Goal: Find specific page/section: Find specific page/section

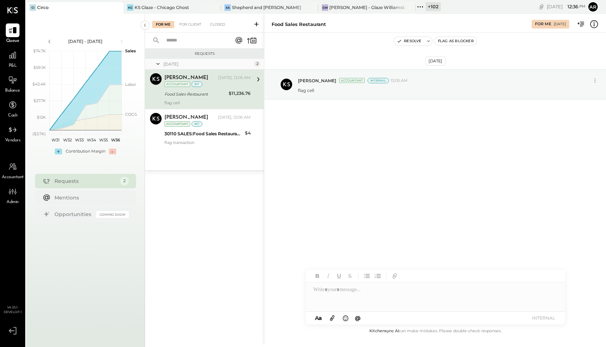
click at [415, 8] on icon at bounding box center [419, 6] width 9 height 9
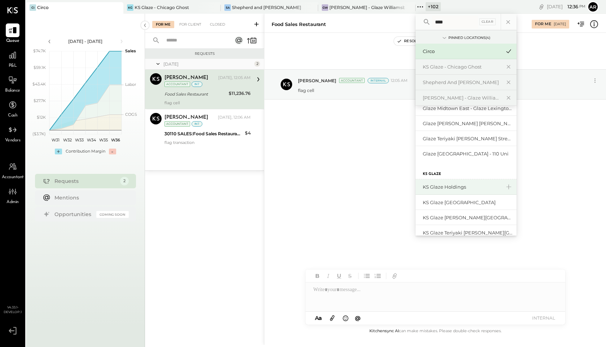
scroll to position [55, 0]
type input "****"
click at [432, 187] on div "KS Glaze Holdings" at bounding box center [462, 185] width 78 height 7
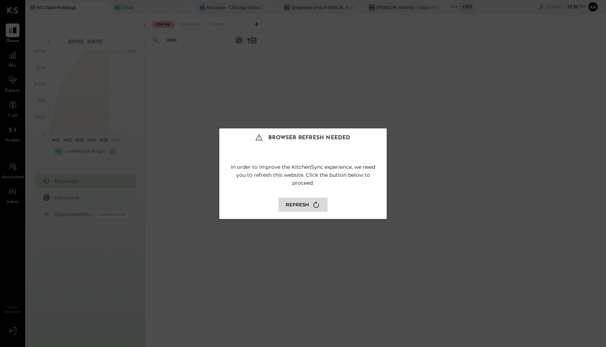
click at [296, 205] on button "Refresh" at bounding box center [302, 205] width 49 height 14
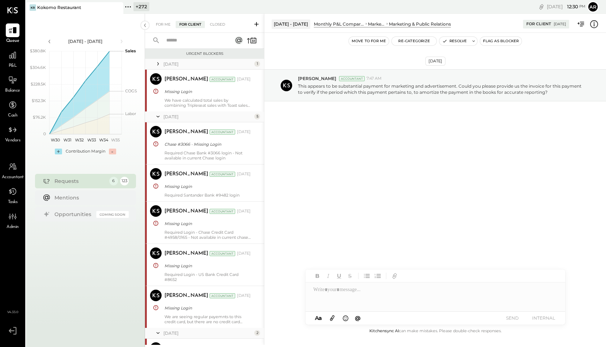
scroll to position [432, 0]
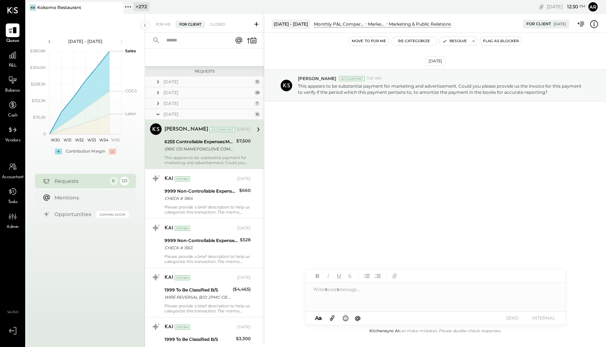
click at [129, 7] on icon at bounding box center [127, 6] width 9 height 9
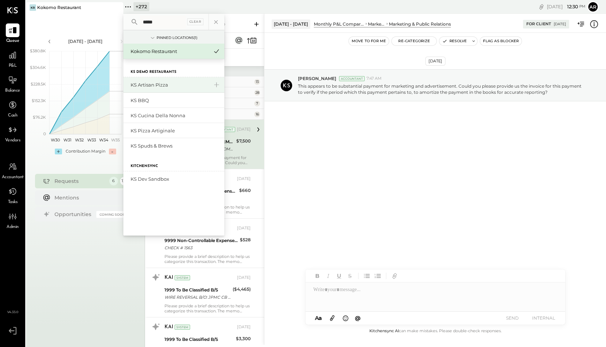
type input "*****"
click at [154, 85] on div "KS Artisan Pizza" at bounding box center [170, 85] width 78 height 7
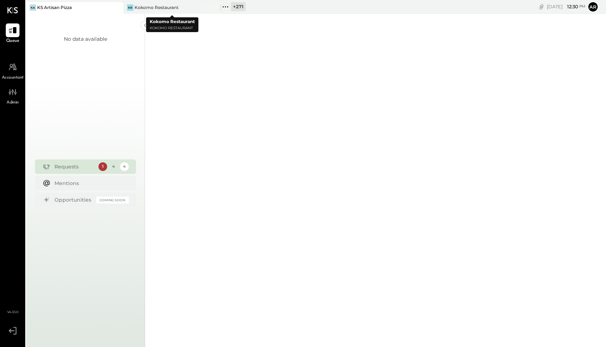
click at [223, 8] on icon at bounding box center [225, 6] width 9 height 9
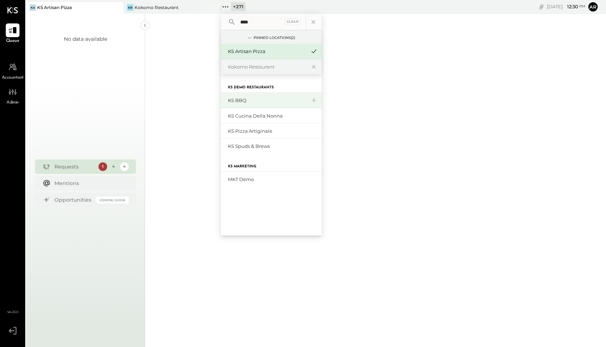
click at [239, 106] on div "KS BBQ" at bounding box center [271, 101] width 101 height 16
click at [241, 104] on div "KS BBQ" at bounding box center [271, 101] width 101 height 16
click at [244, 105] on div "KS BBQ" at bounding box center [271, 101] width 101 height 16
click at [312, 101] on icon at bounding box center [313, 100] width 9 height 9
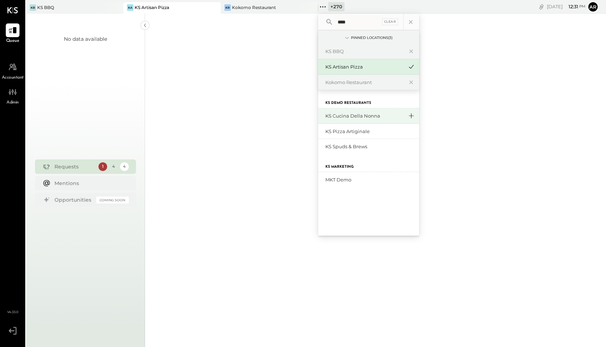
click at [411, 114] on icon at bounding box center [411, 115] width 9 height 9
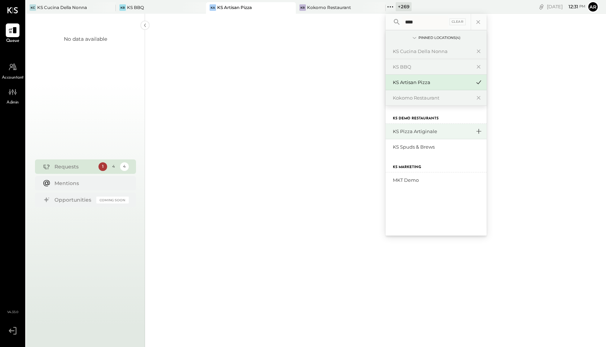
click at [474, 133] on icon at bounding box center [478, 131] width 9 height 9
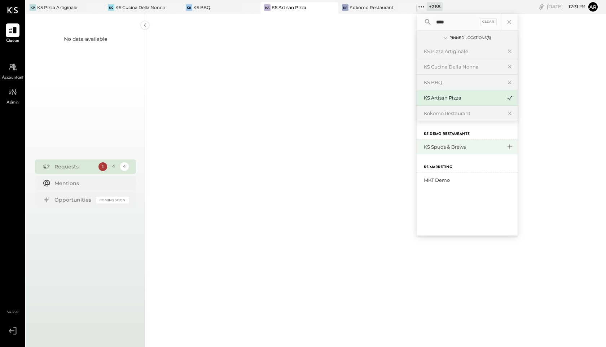
click at [505, 147] on icon at bounding box center [509, 146] width 9 height 9
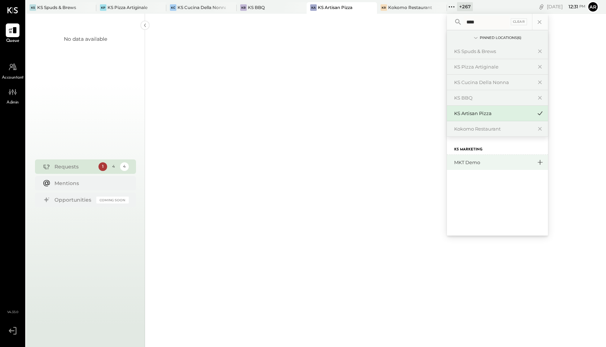
click at [539, 161] on icon at bounding box center [540, 162] width 9 height 9
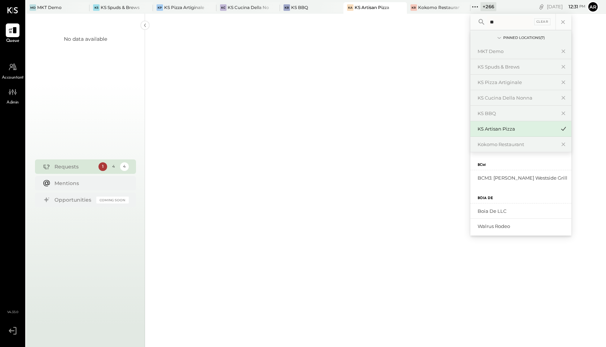
type input "*"
click at [362, 174] on div at bounding box center [375, 14] width 461 height 662
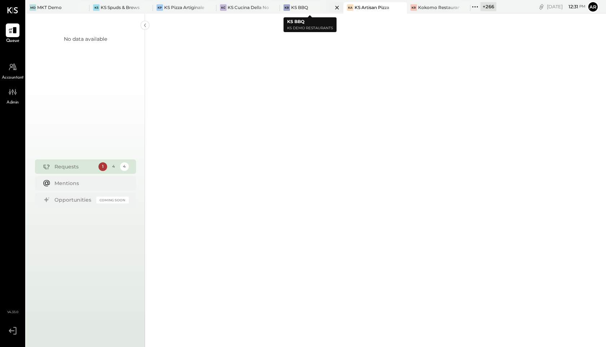
click at [294, 10] on div "KS BBQ" at bounding box center [299, 7] width 17 height 6
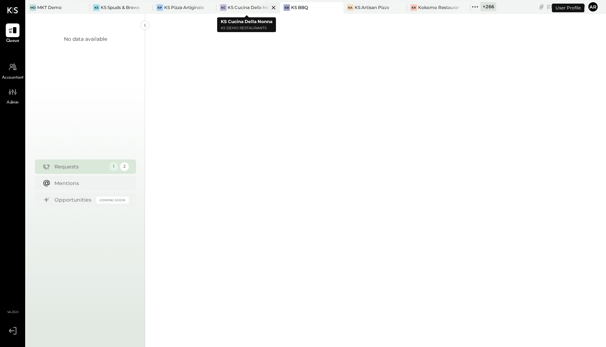
click at [247, 10] on div "KS Cucina Della Nonna" at bounding box center [248, 7] width 41 height 6
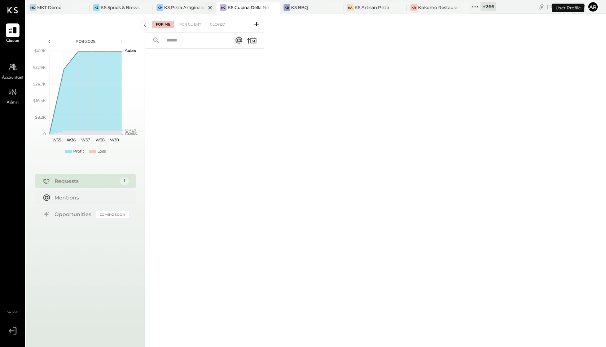
click at [189, 6] on div "KS Pizza Artiginale" at bounding box center [184, 7] width 40 height 6
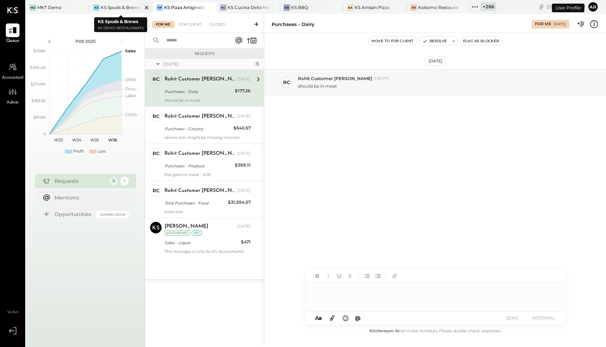
click at [121, 13] on div "KS KS Spuds & Brews" at bounding box center [120, 8] width 63 height 12
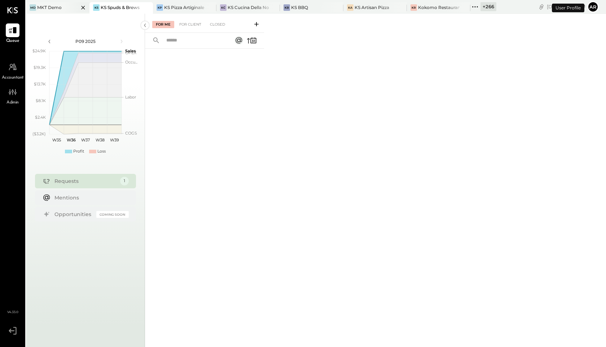
click at [49, 5] on div "MKT Demo" at bounding box center [49, 7] width 25 height 6
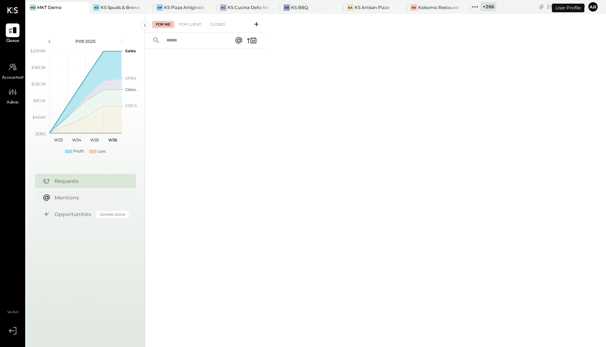
click at [471, 9] on icon at bounding box center [474, 6] width 9 height 9
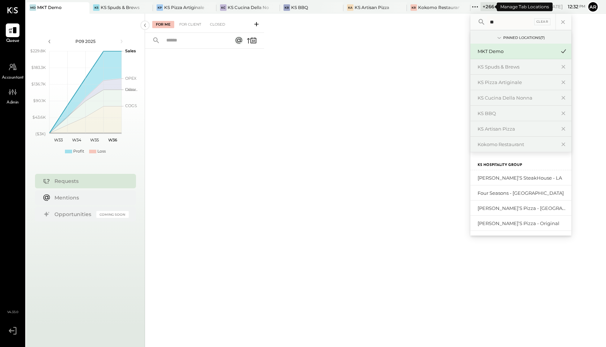
type input "*"
type input "********"
click at [491, 177] on div "[PERSON_NAME]’s SteakHouse - LA" at bounding box center [516, 178] width 78 height 7
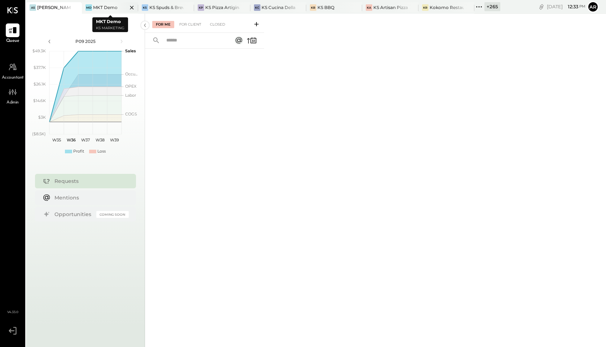
click at [110, 7] on div "MKT Demo" at bounding box center [105, 7] width 25 height 6
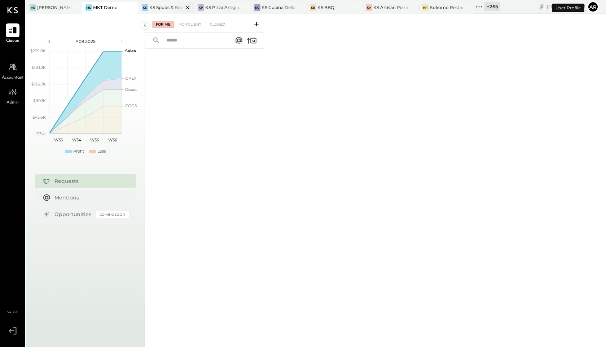
click at [186, 7] on icon at bounding box center [187, 7] width 9 height 9
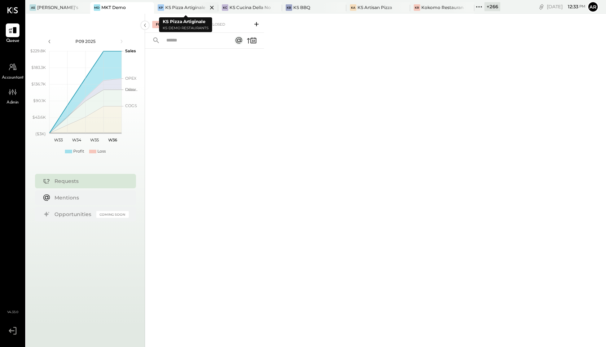
click at [210, 7] on icon at bounding box center [211, 7] width 9 height 9
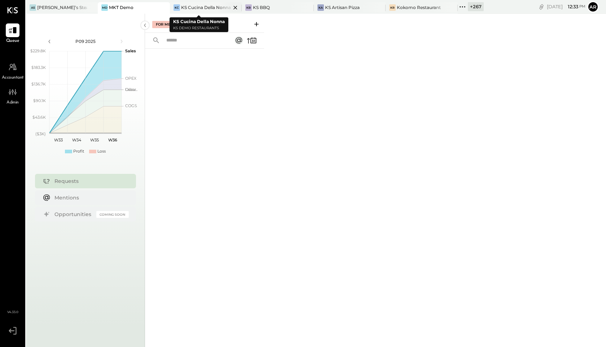
click at [231, 9] on icon at bounding box center [235, 7] width 9 height 9
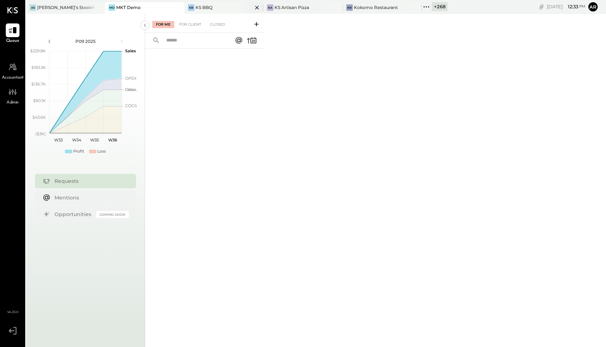
click at [252, 8] on icon at bounding box center [256, 7] width 9 height 9
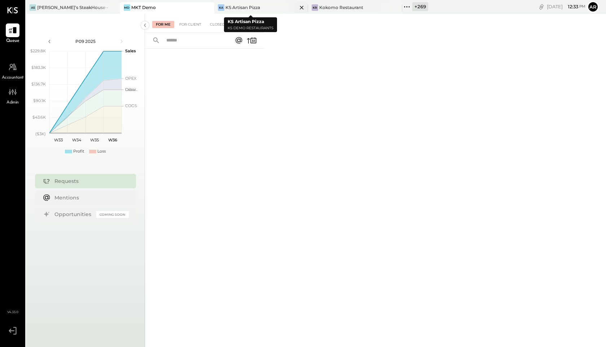
click at [297, 7] on icon at bounding box center [301, 7] width 9 height 9
click at [313, 8] on icon at bounding box center [311, 7] width 9 height 9
click at [80, 9] on div "Alex’s SteakHouse - LA" at bounding box center [74, 7] width 75 height 6
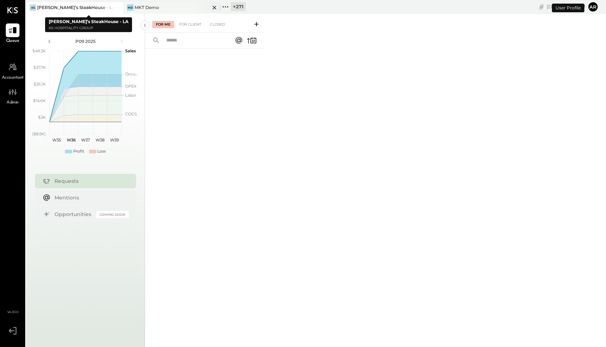
click at [163, 4] on div "MD MKT Demo" at bounding box center [166, 7] width 87 height 6
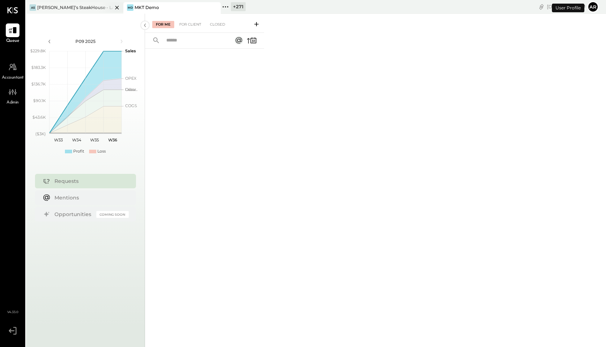
click at [115, 5] on icon at bounding box center [117, 7] width 9 height 9
click at [130, 4] on icon at bounding box center [127, 6] width 9 height 9
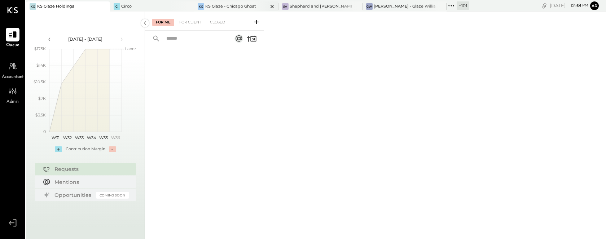
click at [206, 5] on div "KS Glaze - Chicago Ghost" at bounding box center [230, 7] width 51 height 6
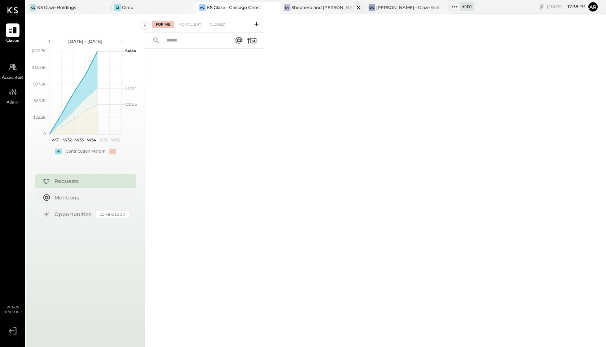
click at [309, 7] on div "Shepherd and [PERSON_NAME]" at bounding box center [322, 7] width 63 height 6
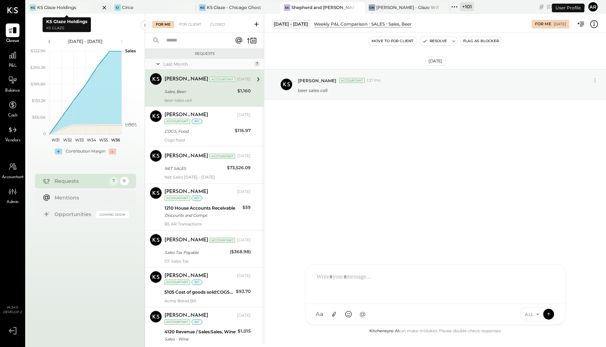
click at [59, 8] on div "KS Glaze Holdings" at bounding box center [56, 7] width 39 height 6
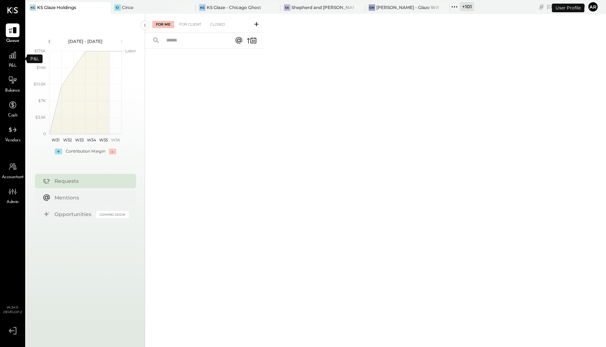
click at [14, 63] on span "P&L" at bounding box center [13, 66] width 8 height 6
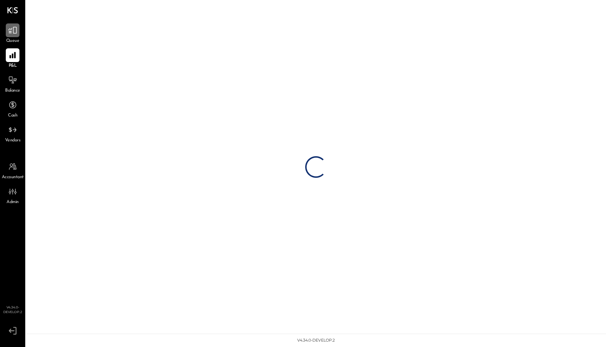
click at [11, 35] on div at bounding box center [13, 30] width 14 height 14
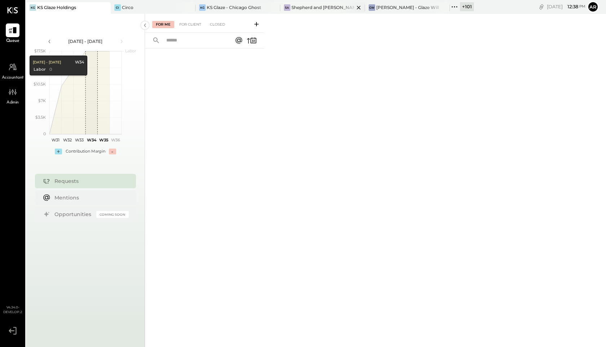
click at [309, 11] on div "[PERSON_NAME] and [PERSON_NAME]" at bounding box center [322, 8] width 85 height 12
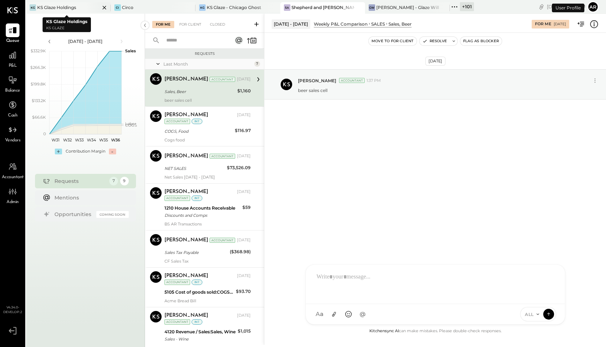
click at [79, 9] on div "KG KS Glaze Holdings" at bounding box center [63, 7] width 74 height 6
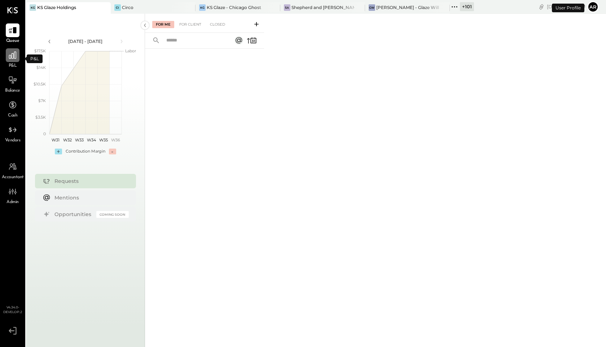
click at [8, 57] on icon at bounding box center [12, 54] width 9 height 9
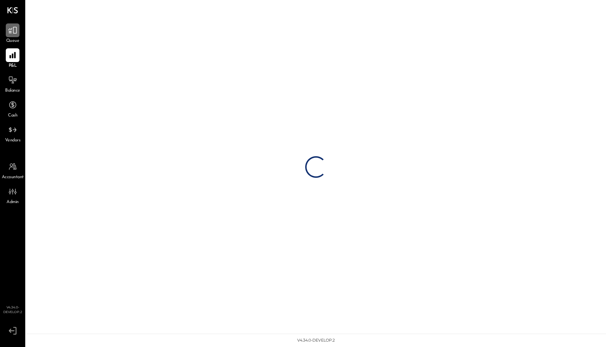
click at [10, 29] on icon at bounding box center [12, 30] width 9 height 7
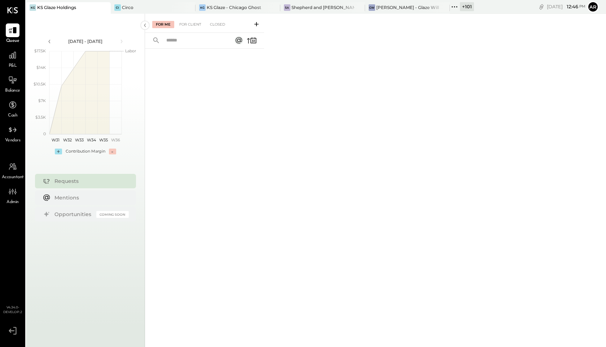
click at [450, 8] on icon at bounding box center [454, 6] width 9 height 9
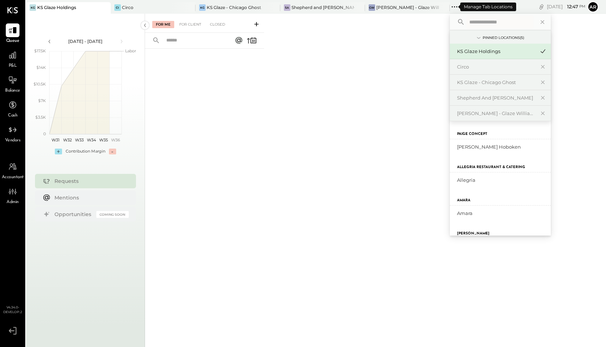
click at [450, 4] on icon at bounding box center [454, 6] width 9 height 9
